Goal: Book appointment/travel/reservation

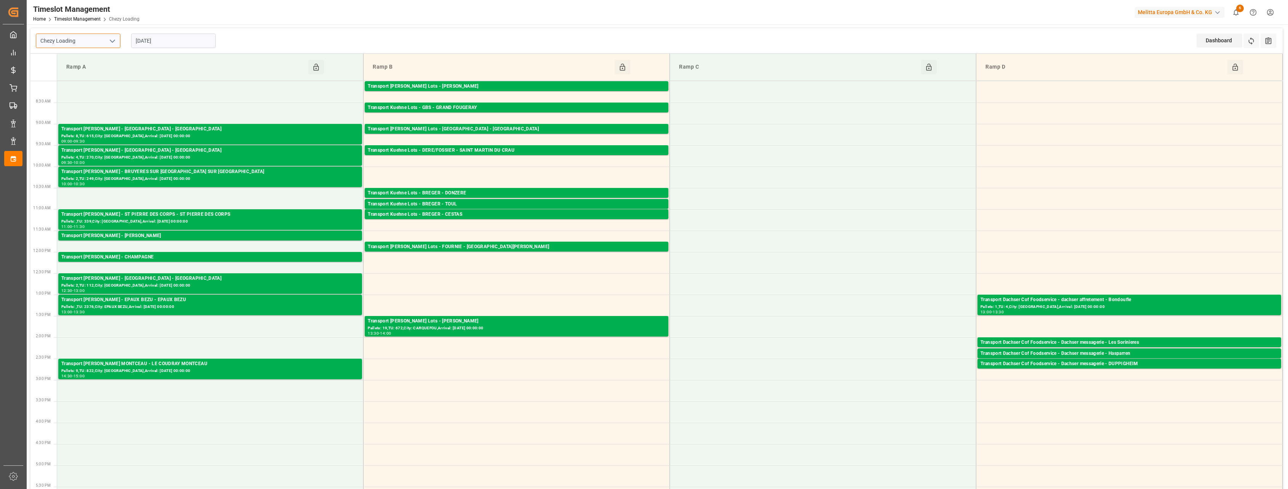
click at [117, 40] on div "Chezy Loading" at bounding box center [78, 41] width 85 height 14
click at [117, 38] on input "Chezy Loading" at bounding box center [78, 41] width 85 height 14
click at [112, 40] on icon "open menu" at bounding box center [112, 41] width 9 height 9
click at [101, 54] on div "Chezy Loading" at bounding box center [78, 57] width 84 height 17
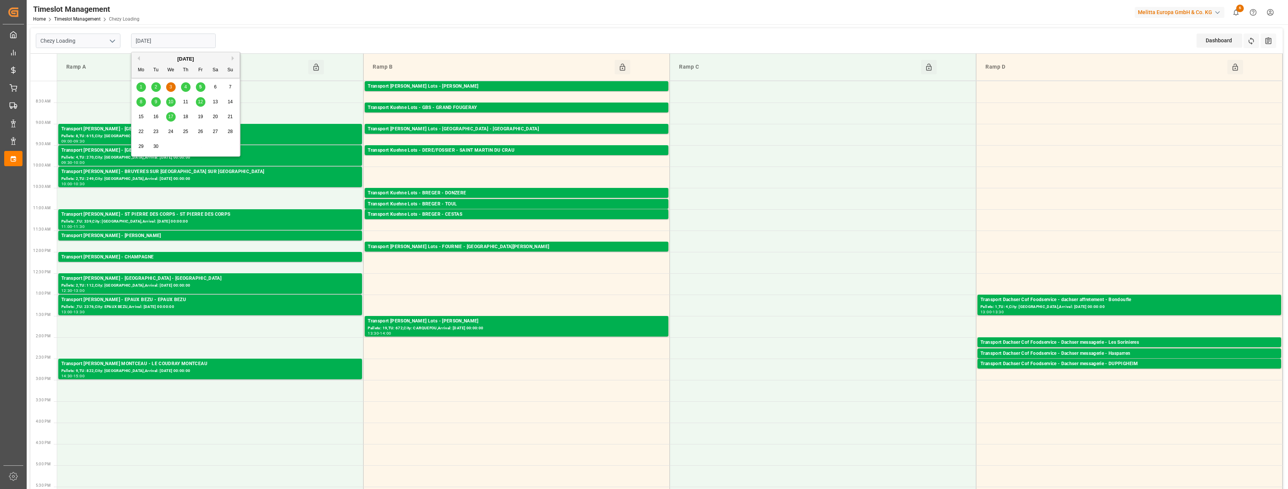
click at [181, 38] on input "[DATE]" at bounding box center [173, 41] width 85 height 14
click at [202, 86] on span "5" at bounding box center [200, 86] width 3 height 5
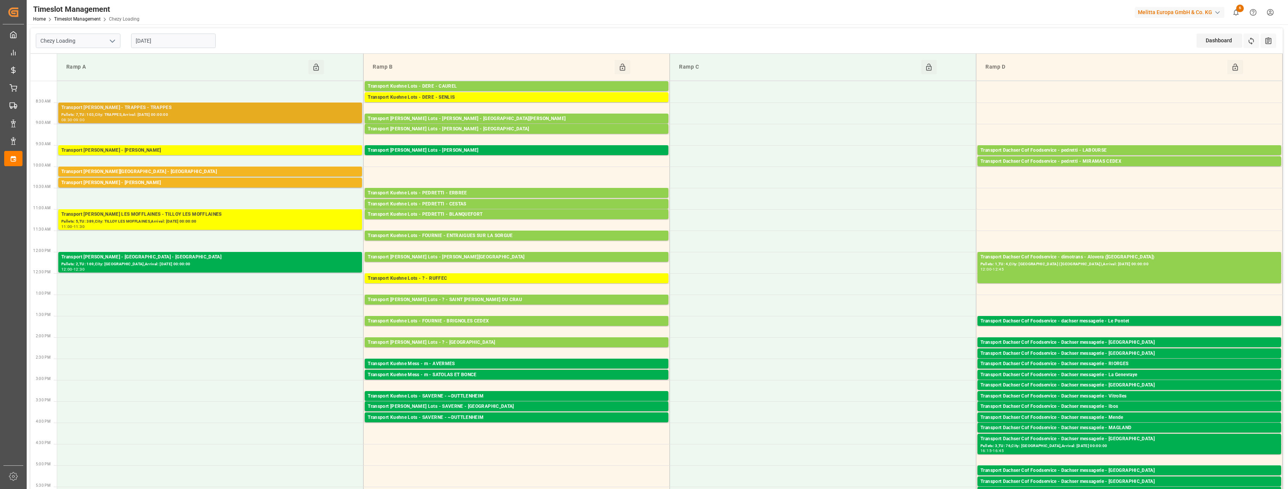
click at [264, 113] on div "Pallets: 7,TU: 103,City: TRAPPES,Arrival: [DATE] 00:00:00" at bounding box center [210, 115] width 298 height 6
click at [261, 170] on div "Transport [PERSON_NAME][GEOGRAPHIC_DATA] - [GEOGRAPHIC_DATA]" at bounding box center [210, 172] width 298 height 8
click at [260, 183] on div "Transport [PERSON_NAME] - [PERSON_NAME]" at bounding box center [210, 183] width 298 height 8
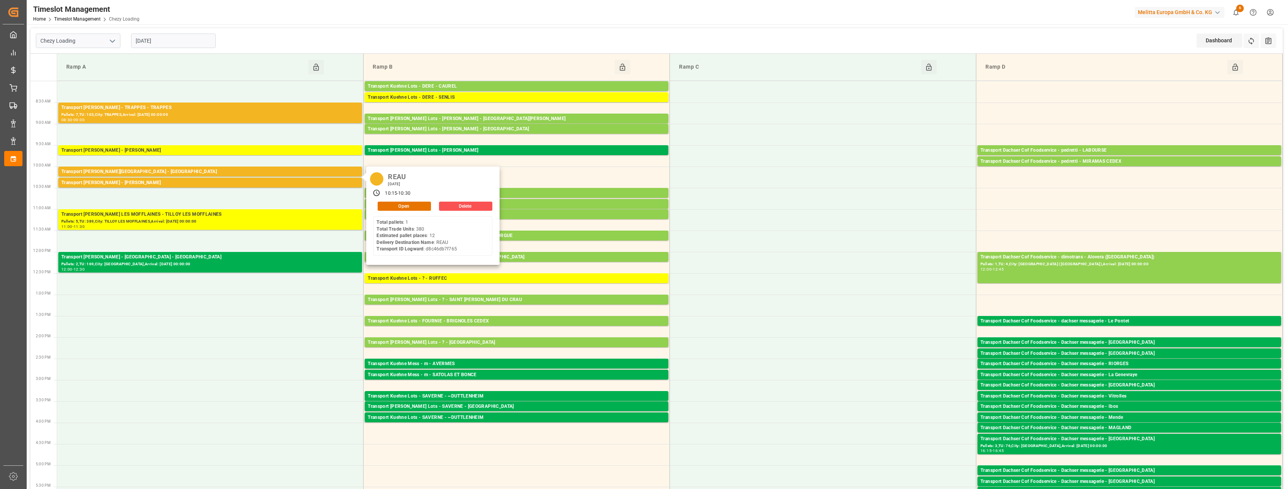
click at [181, 35] on input "[DATE]" at bounding box center [173, 41] width 85 height 14
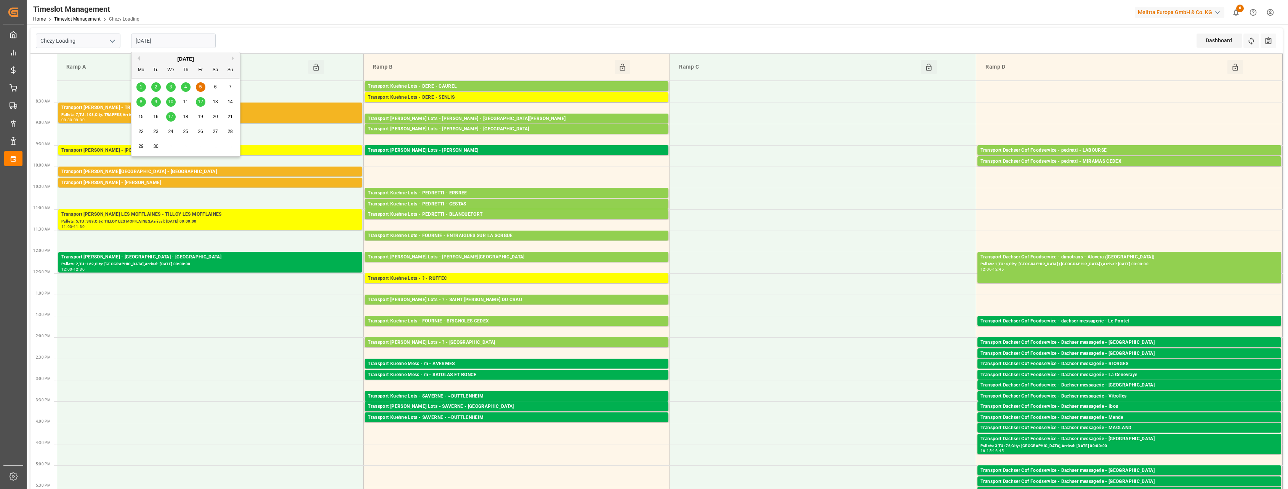
click at [138, 104] on div "8" at bounding box center [141, 102] width 10 height 9
type input "[DATE]"
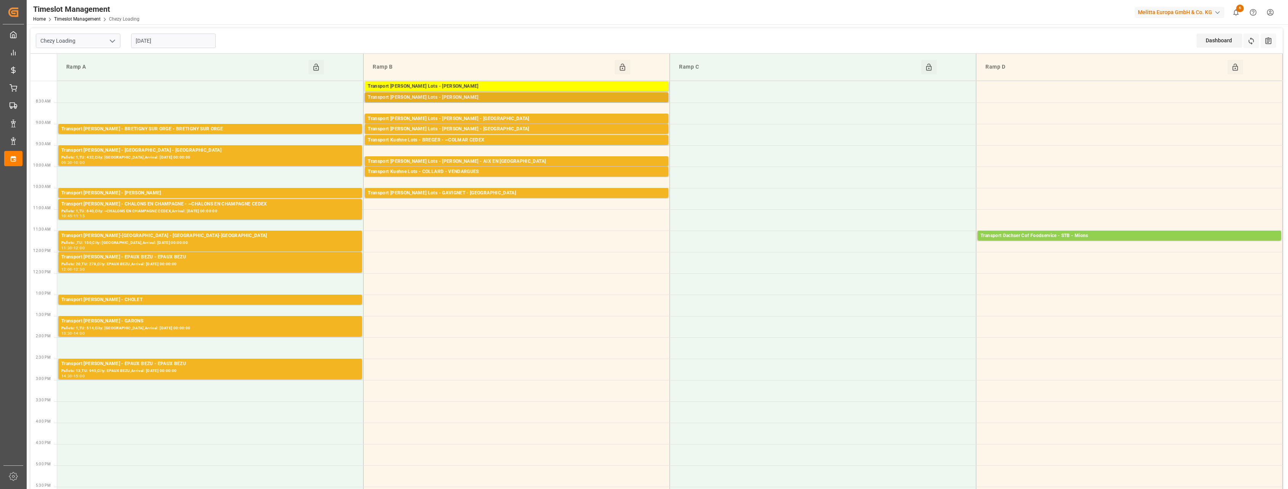
click at [420, 99] on div "Transport [PERSON_NAME] Lots - [PERSON_NAME]" at bounding box center [517, 98] width 298 height 8
